Goal: Task Accomplishment & Management: Manage account settings

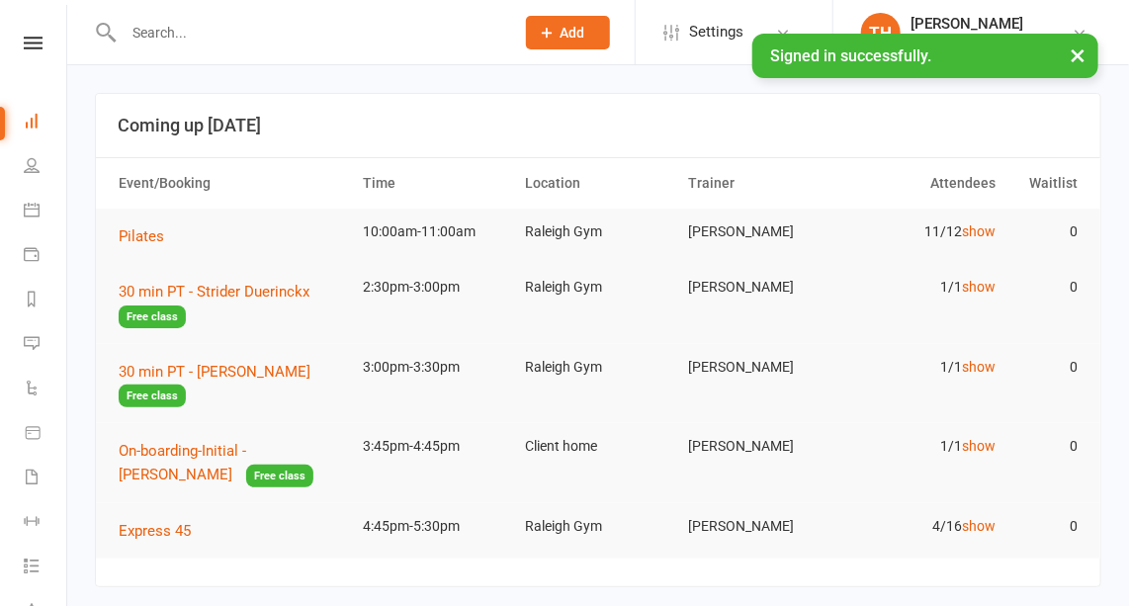
click at [150, 29] on input "text" at bounding box center [309, 33] width 382 height 28
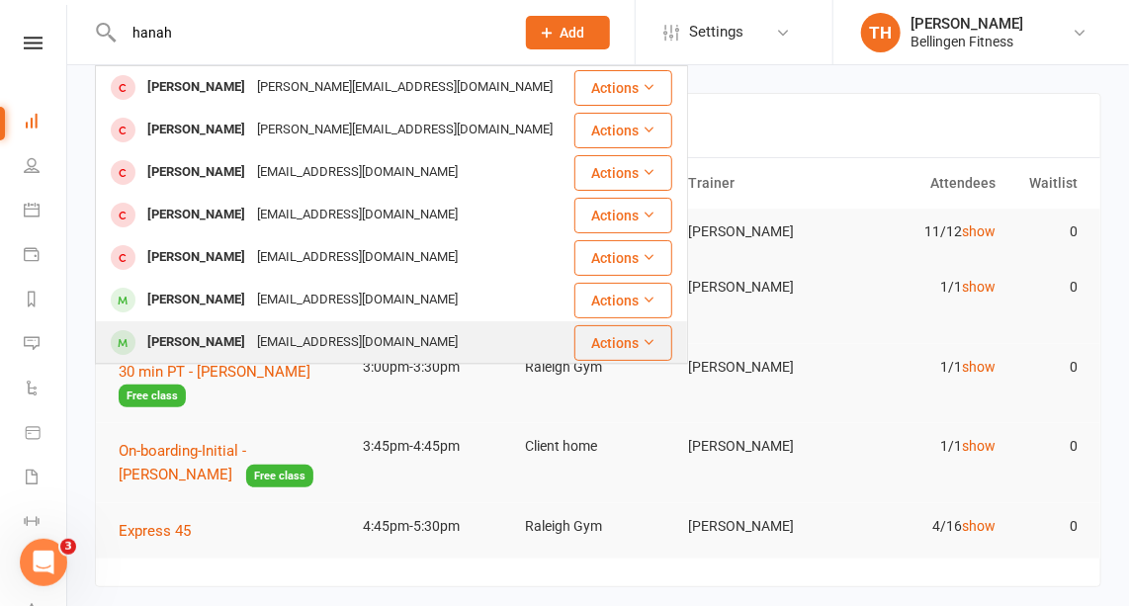
type input "hanah"
click at [218, 337] on div "[PERSON_NAME]" at bounding box center [196, 342] width 110 height 29
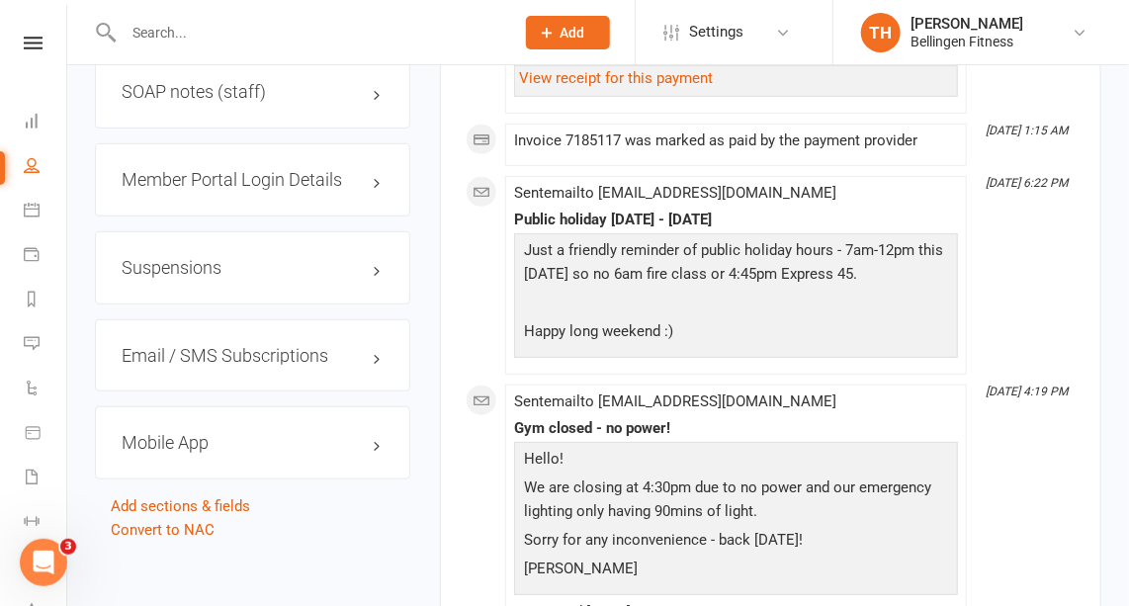
scroll to position [3027, 0]
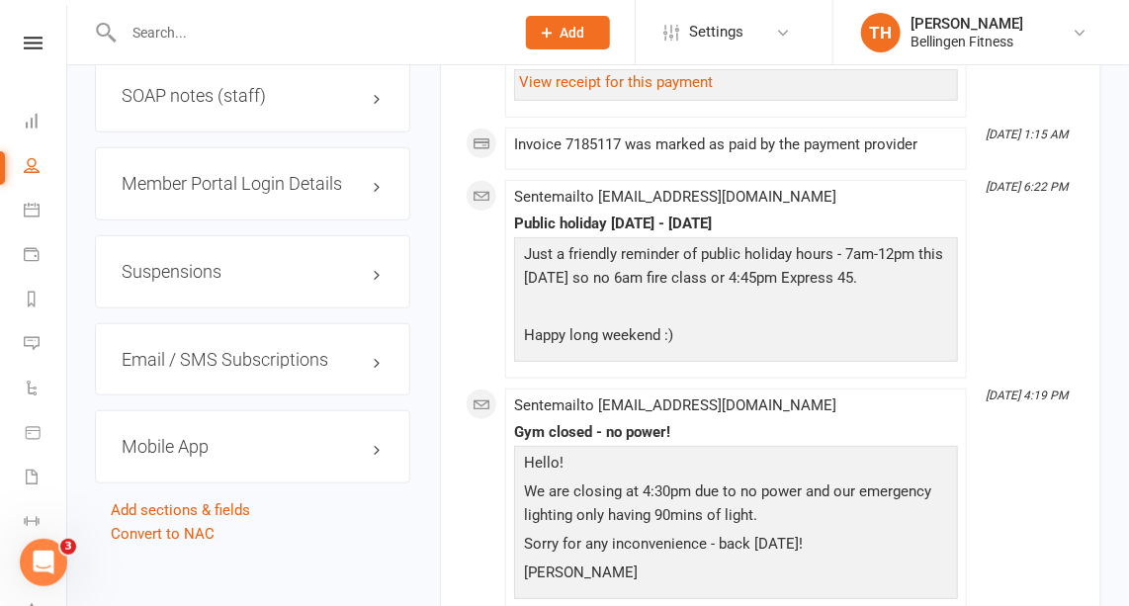
click at [371, 262] on h3 "Suspensions" at bounding box center [253, 272] width 262 height 20
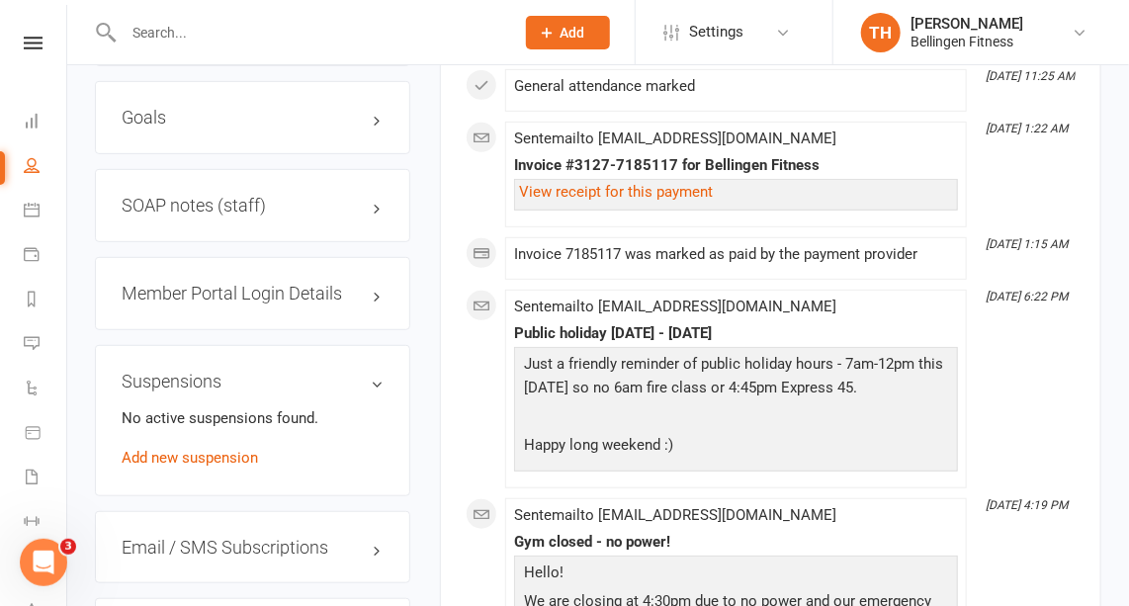
scroll to position [2915, 0]
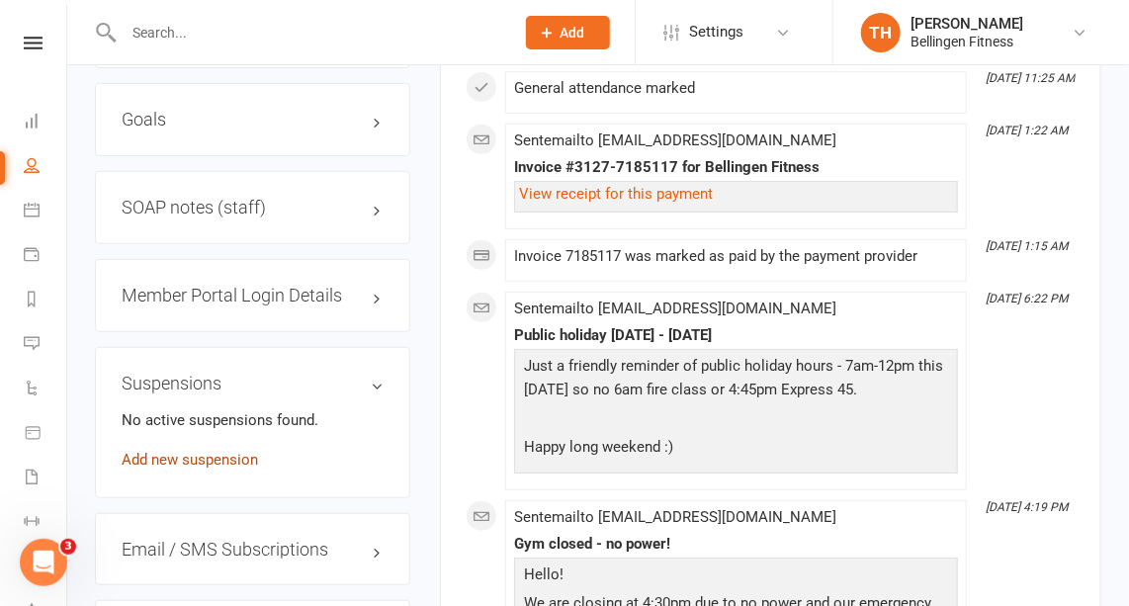
click at [212, 451] on link "Add new suspension" at bounding box center [190, 460] width 136 height 18
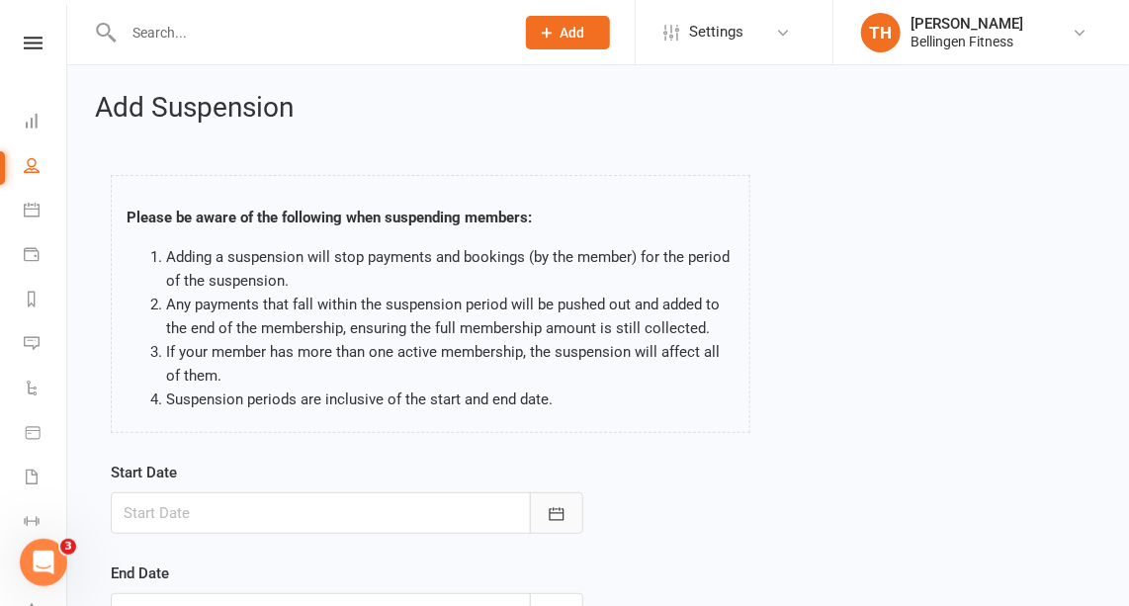
click at [559, 509] on icon "button" at bounding box center [556, 513] width 15 height 13
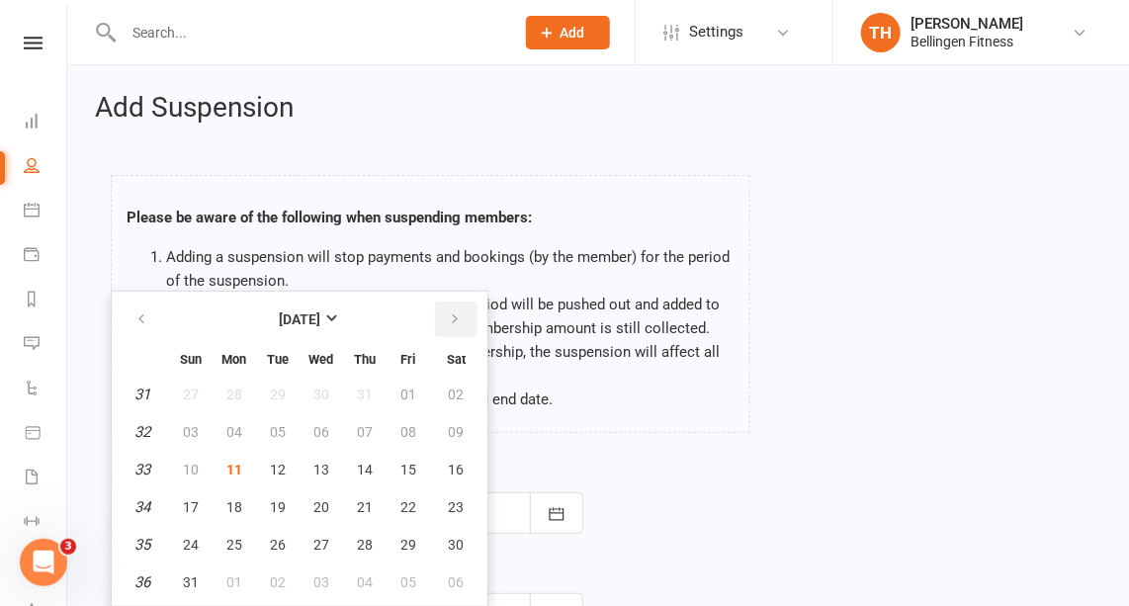
click at [456, 312] on icon "button" at bounding box center [455, 319] width 14 height 16
click at [410, 428] on span "12" at bounding box center [408, 432] width 16 height 16
type input "[DATE]"
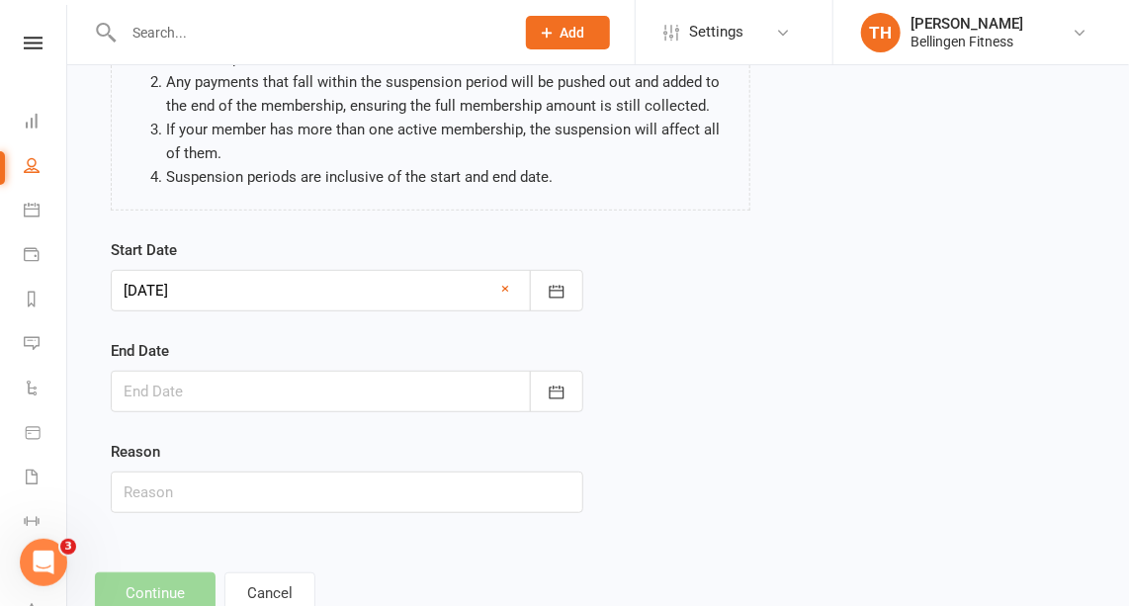
scroll to position [223, 0]
click at [565, 393] on icon "button" at bounding box center [557, 391] width 20 height 20
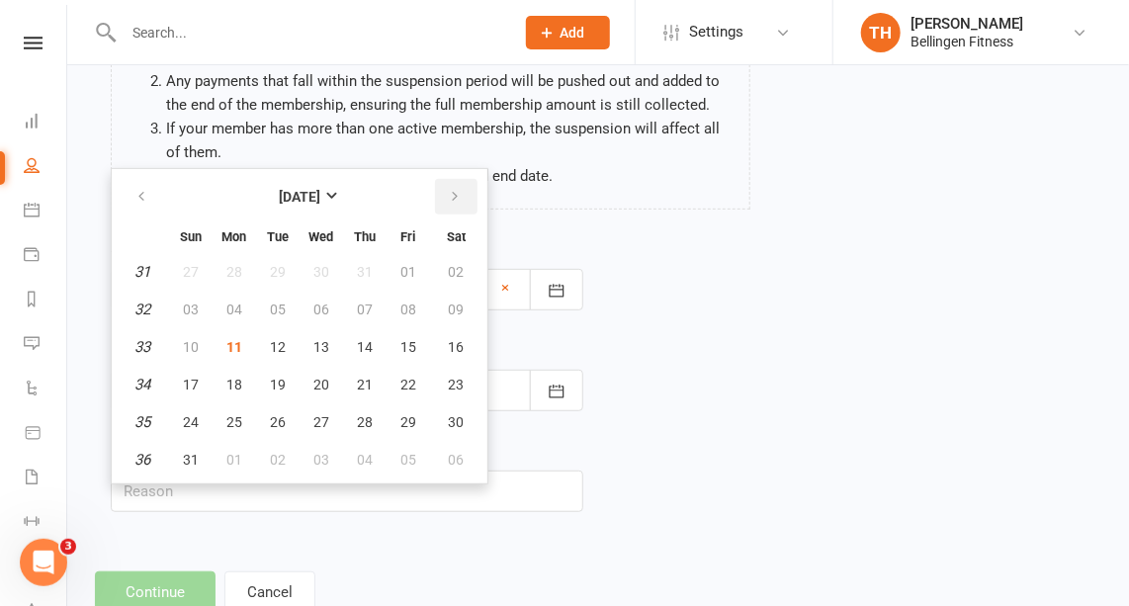
click at [453, 194] on icon "button" at bounding box center [455, 197] width 14 height 16
click at [406, 452] on span "10" at bounding box center [408, 460] width 16 height 16
type input "[DATE]"
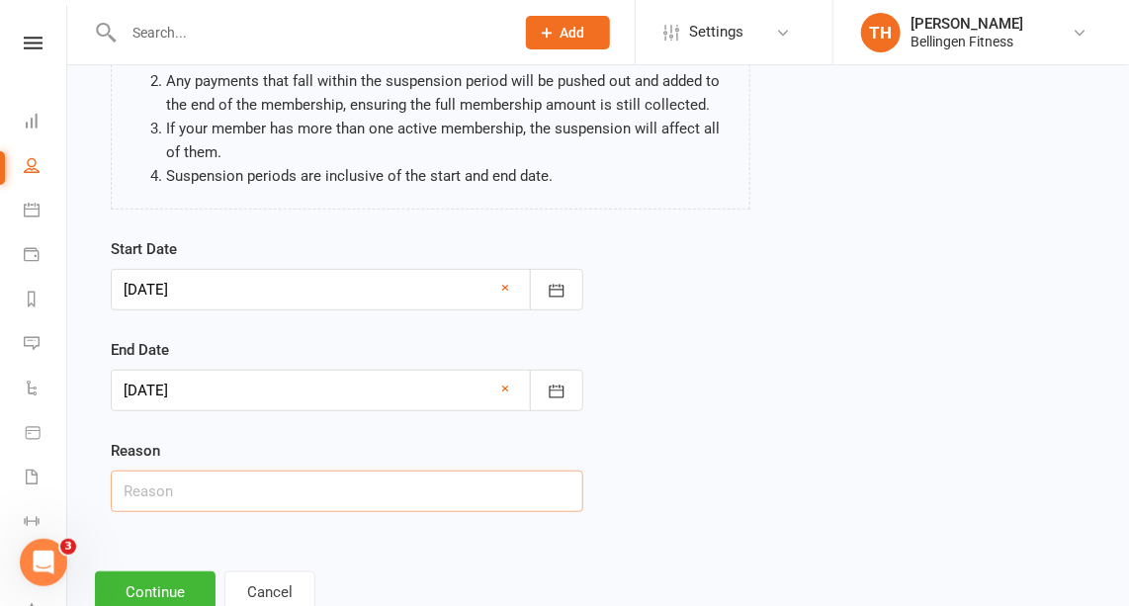
click at [231, 497] on input "text" at bounding box center [347, 491] width 472 height 42
type input "personal"
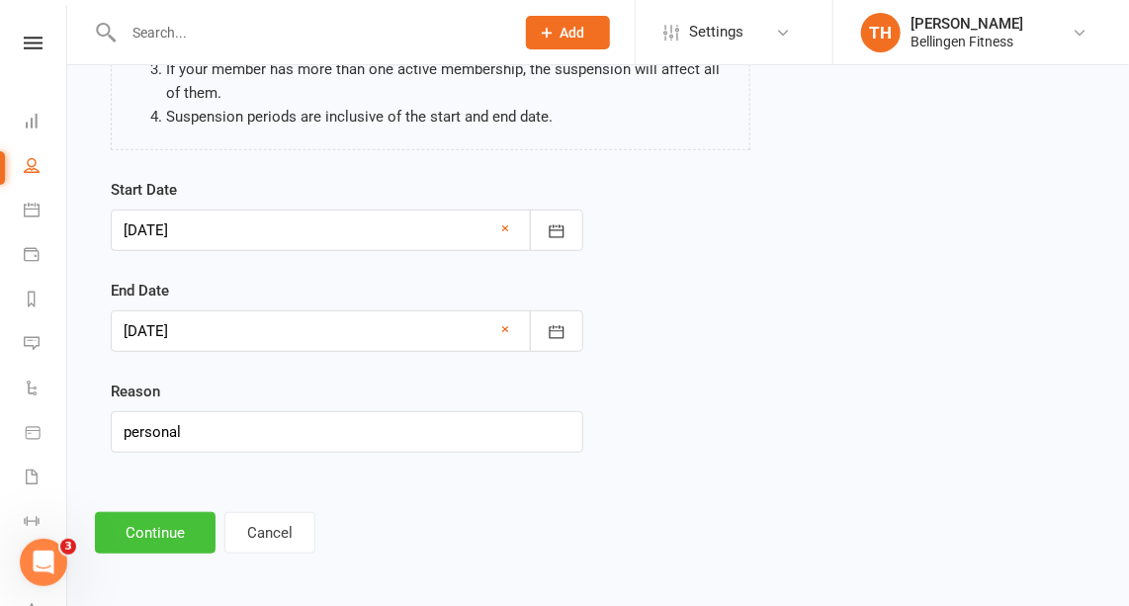
click at [174, 533] on button "Continue" at bounding box center [155, 533] width 121 height 42
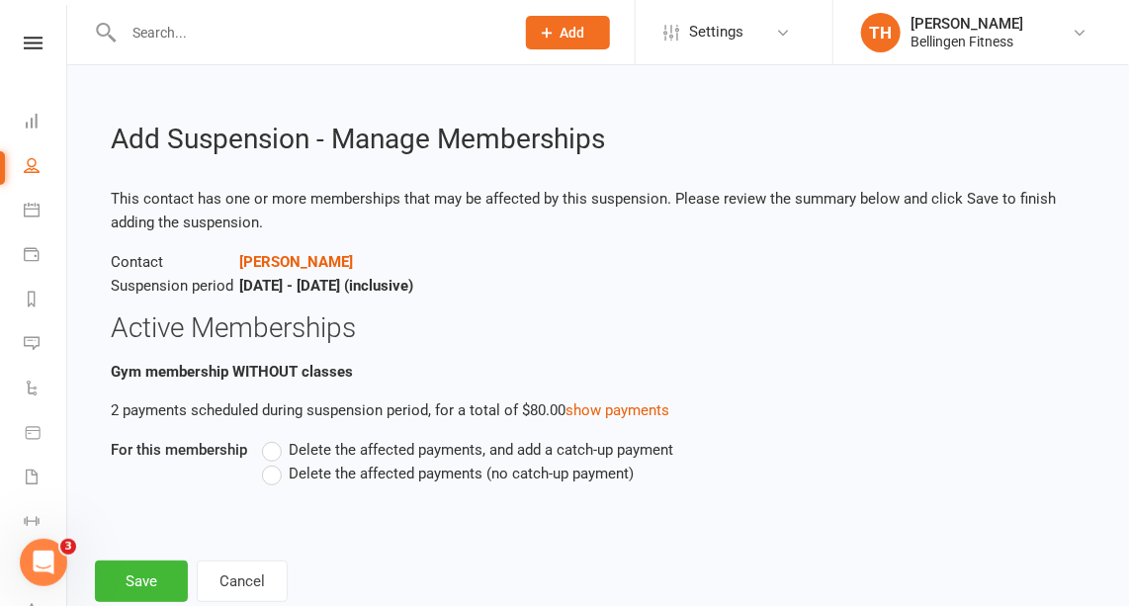
click at [270, 472] on label "Delete the affected payments (no catch-up payment)" at bounding box center [448, 474] width 372 height 24
click at [270, 462] on input "Delete the affected payments (no catch-up payment)" at bounding box center [268, 462] width 13 height 0
click at [151, 577] on button "Save" at bounding box center [141, 581] width 93 height 42
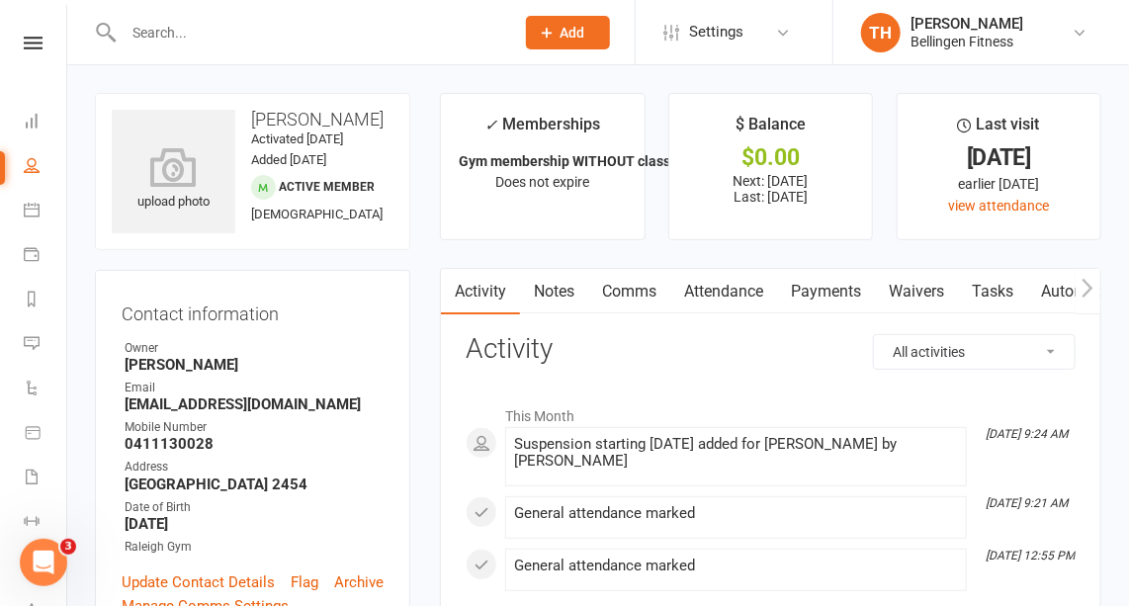
click at [159, 41] on input "text" at bounding box center [309, 33] width 382 height 28
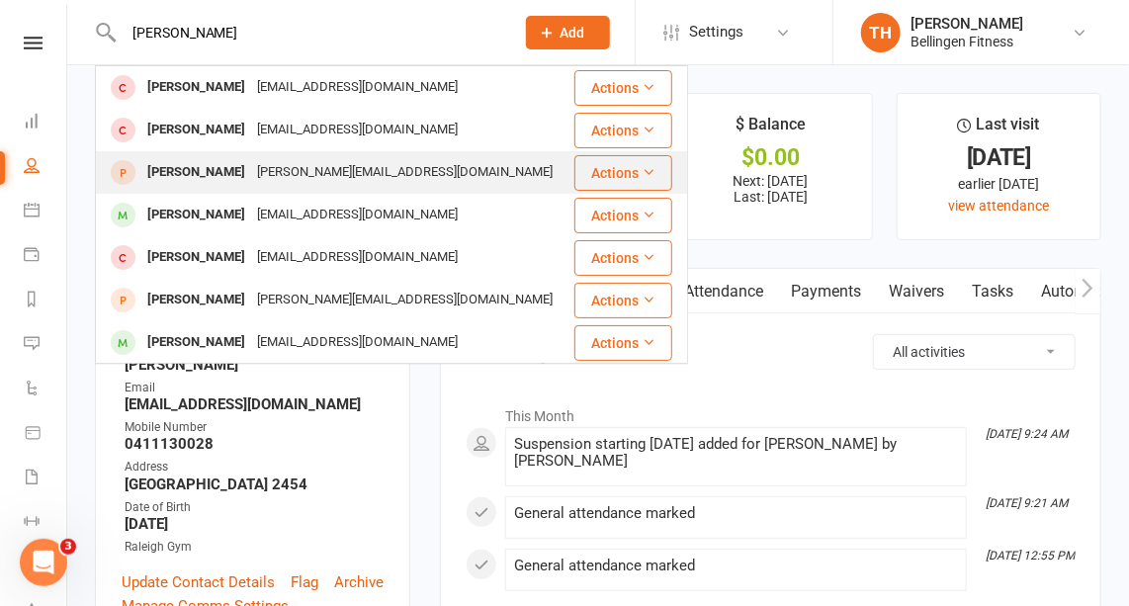
type input "[PERSON_NAME]"
click at [188, 169] on div "[PERSON_NAME]" at bounding box center [196, 172] width 110 height 29
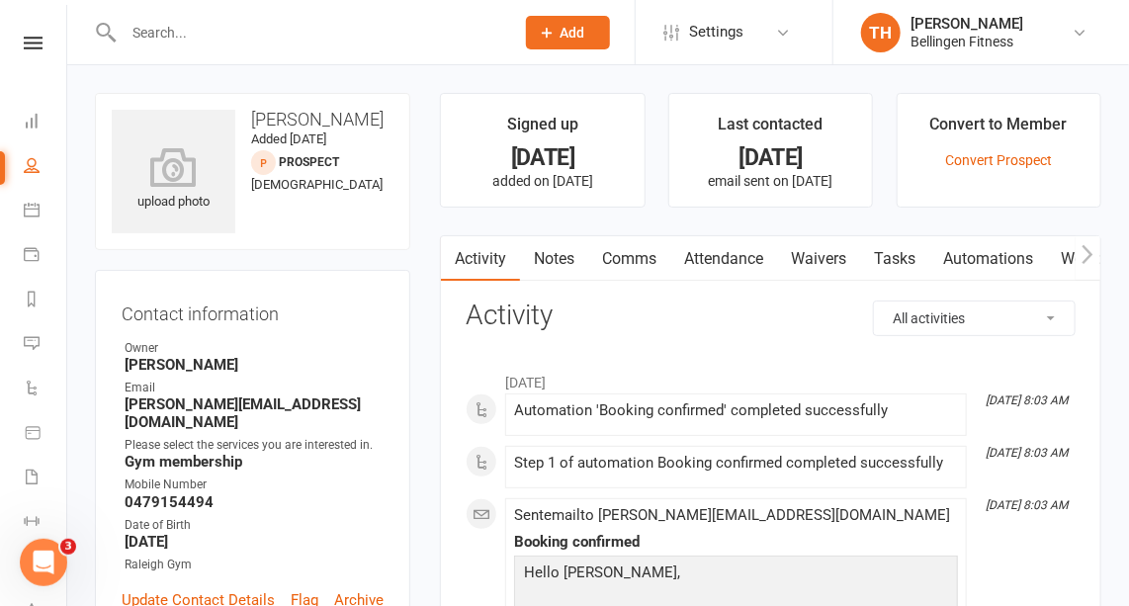
click at [166, 35] on input "text" at bounding box center [309, 33] width 382 height 28
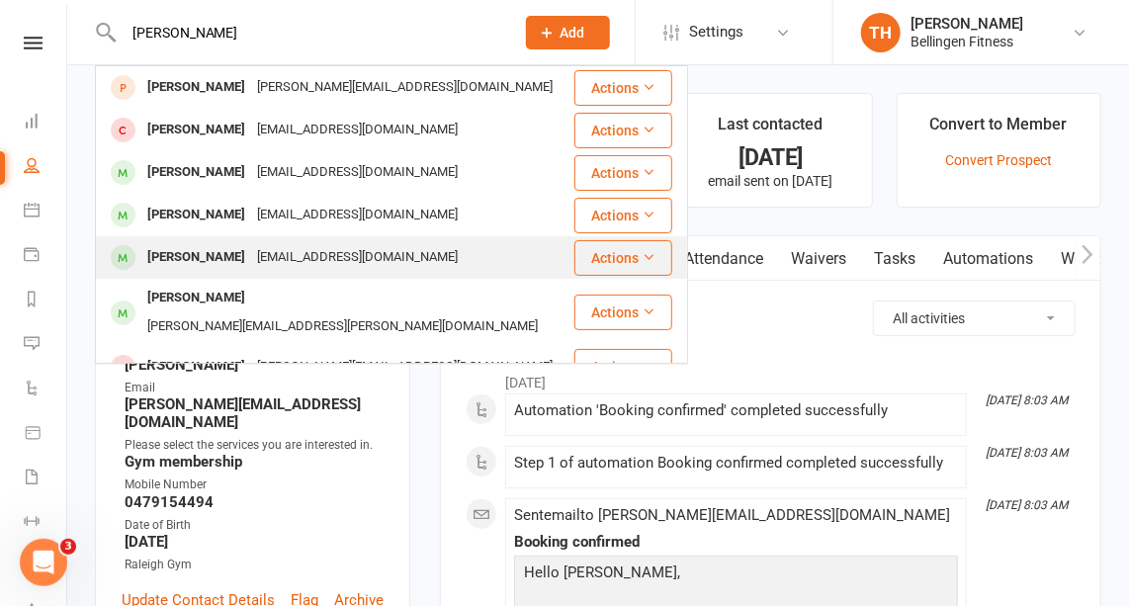
type input "[PERSON_NAME]"
click at [193, 247] on div "[PERSON_NAME]" at bounding box center [196, 257] width 110 height 29
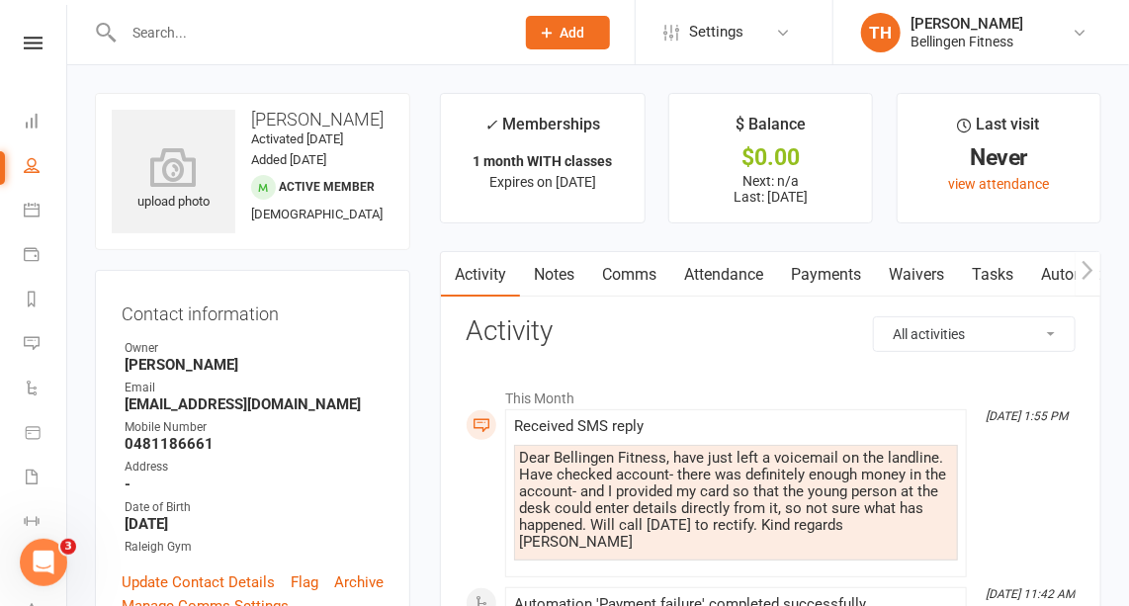
click at [826, 269] on link "Payments" at bounding box center [826, 274] width 98 height 45
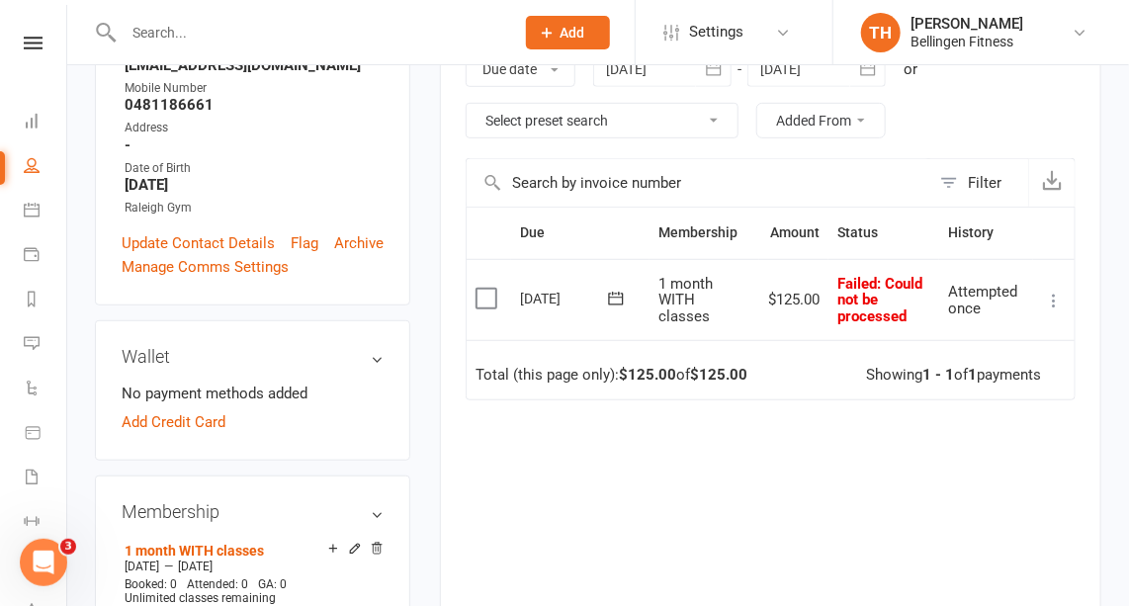
scroll to position [341, 0]
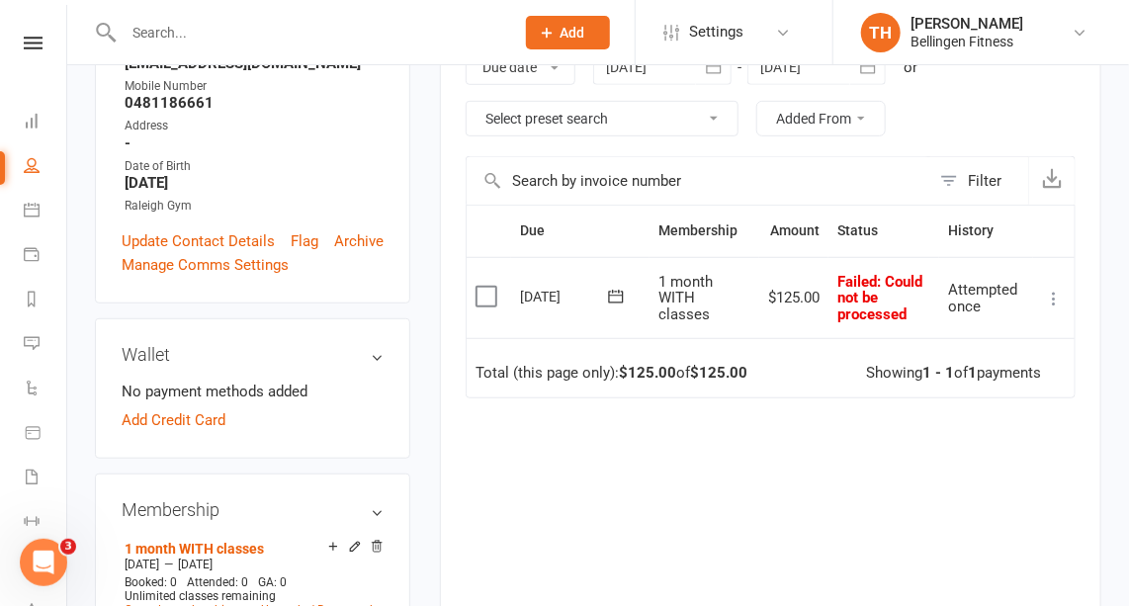
click at [1051, 292] on icon at bounding box center [1054, 299] width 20 height 20
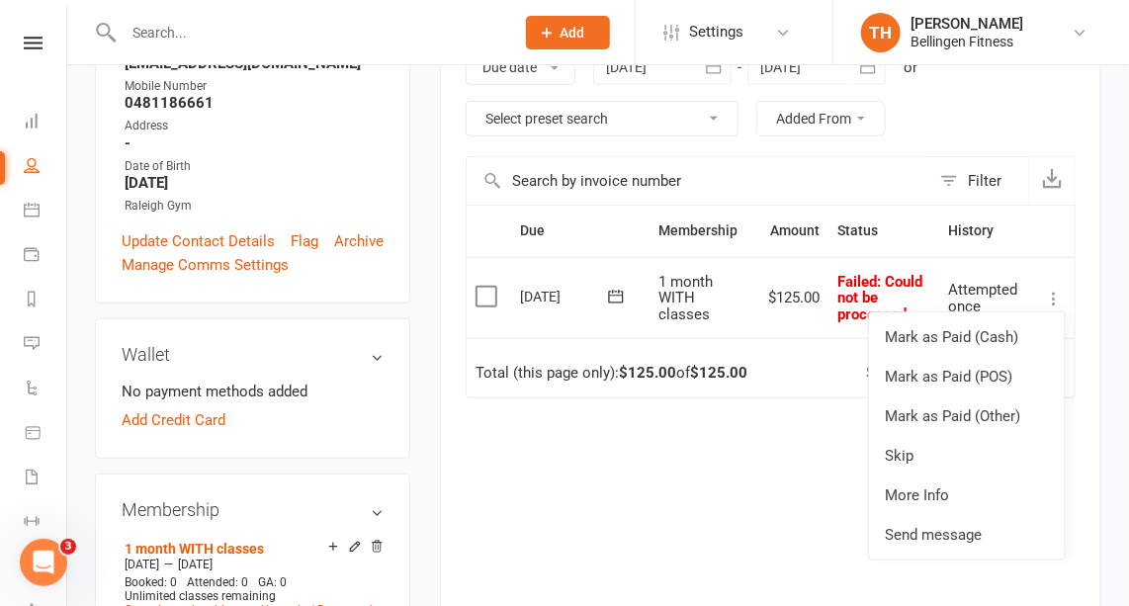
click at [644, 507] on div "Due Contact Membership Amount Status History Invoice # Select this [DATE] [PERS…" at bounding box center [770, 429] width 610 height 448
